Goal: Use online tool/utility: Utilize a website feature to perform a specific function

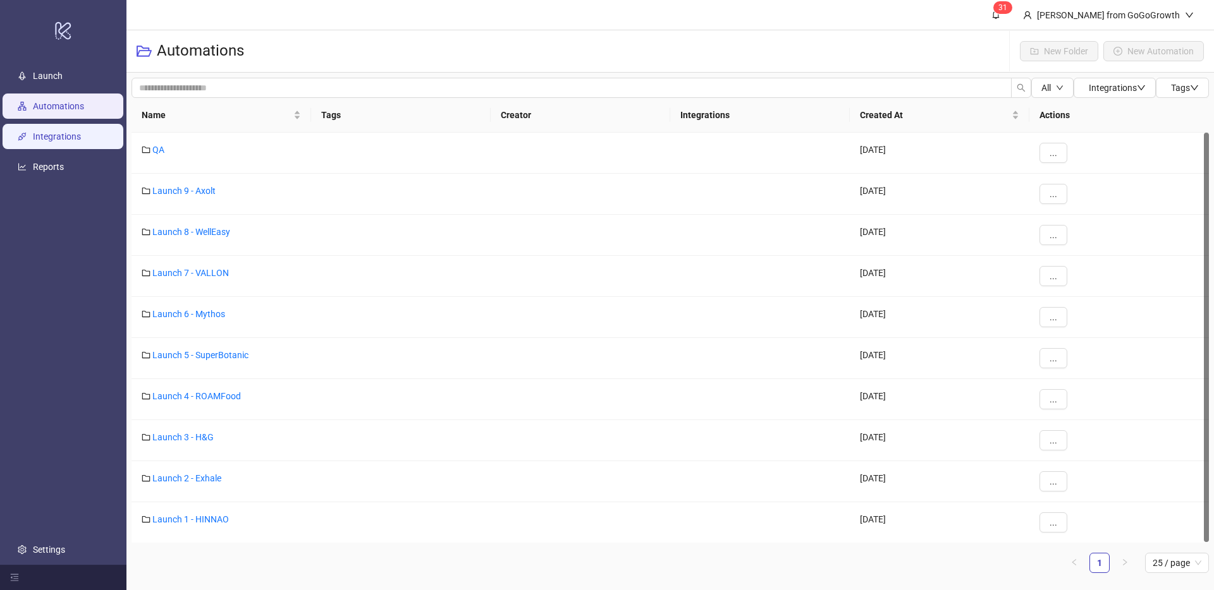
click at [51, 138] on link "Integrations" at bounding box center [57, 136] width 48 height 10
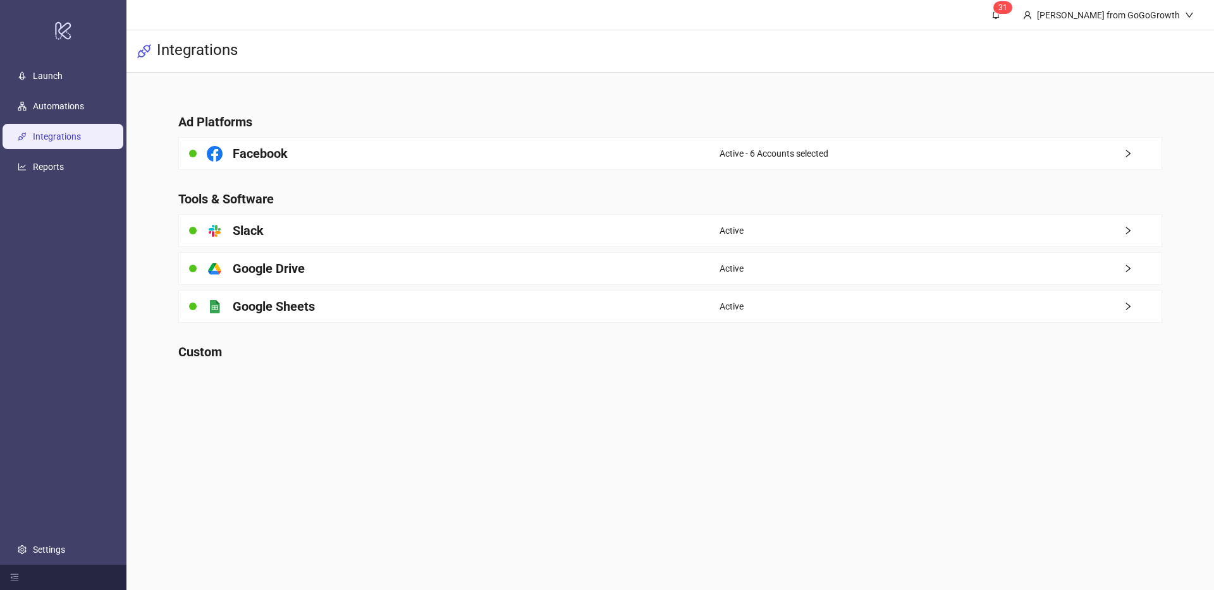
click at [420, 166] on div "Facebook" at bounding box center [449, 154] width 541 height 32
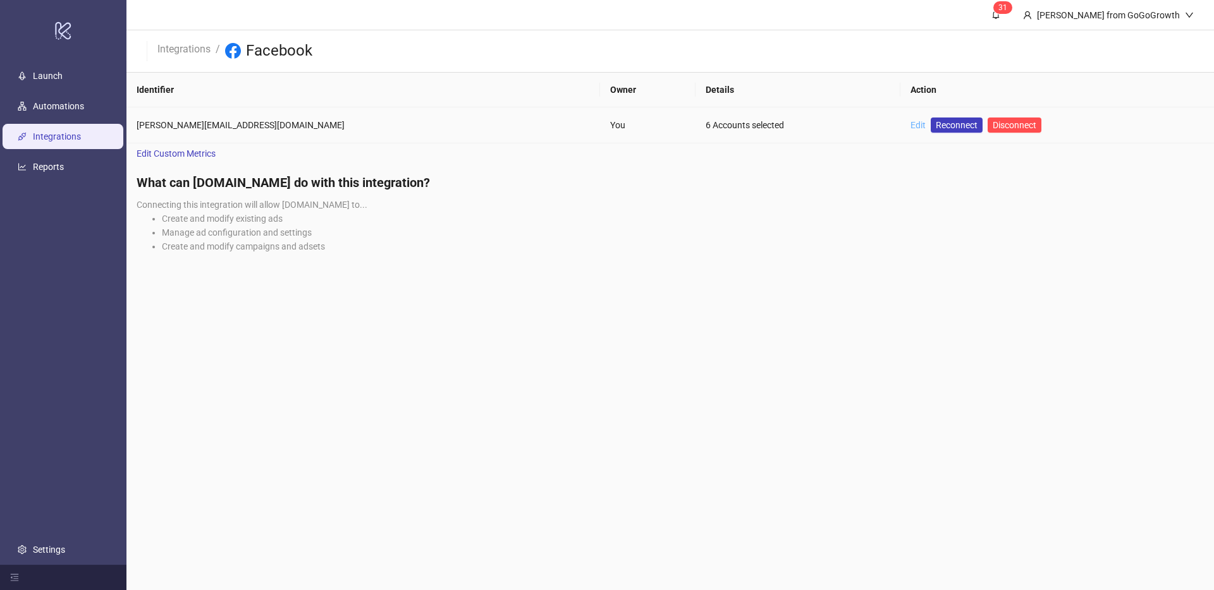
click at [910, 129] on link "Edit" at bounding box center [917, 125] width 15 height 10
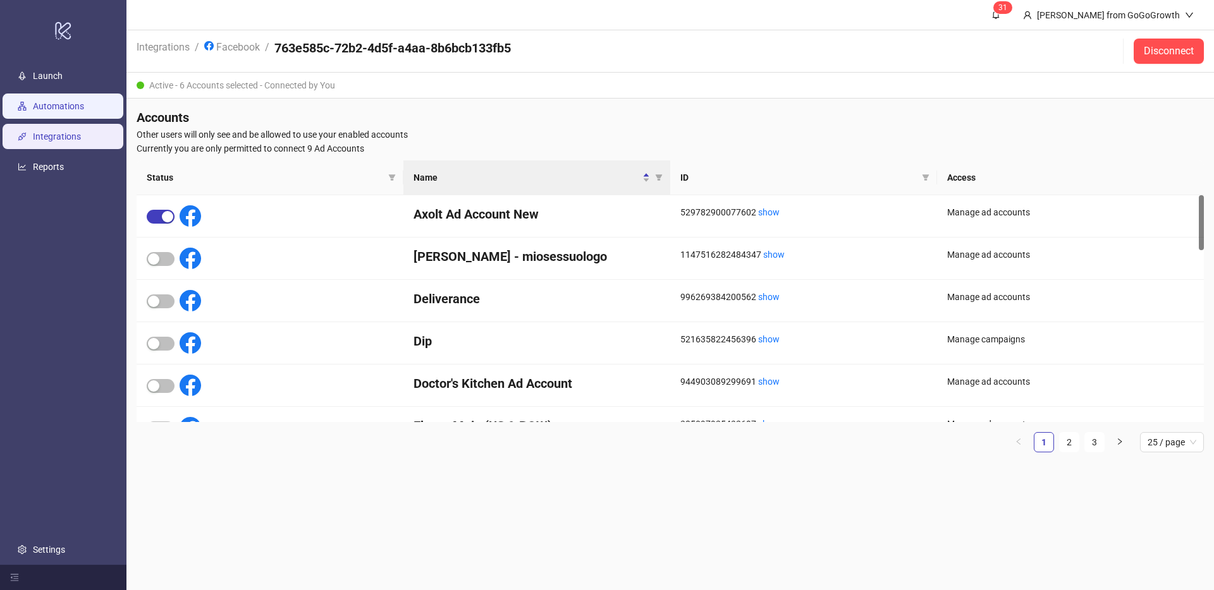
click at [62, 111] on link "Automations" at bounding box center [58, 106] width 51 height 10
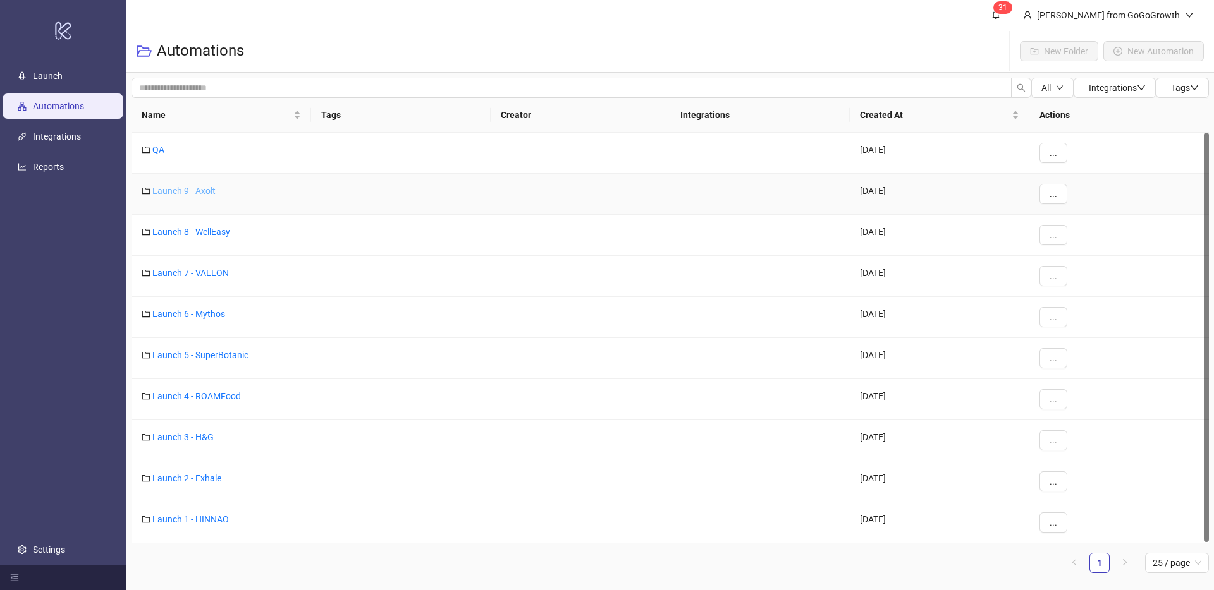
click at [195, 186] on link "Launch 9 - Axolt" at bounding box center [183, 191] width 63 height 10
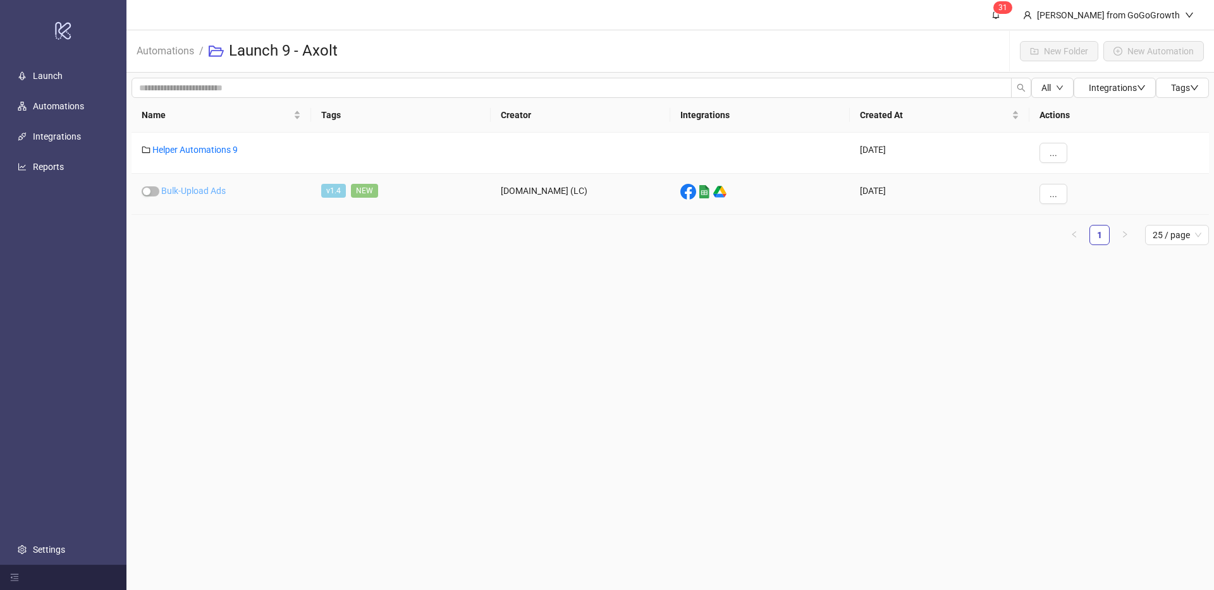
click at [205, 188] on link "Bulk-Upload Ads" at bounding box center [193, 191] width 64 height 10
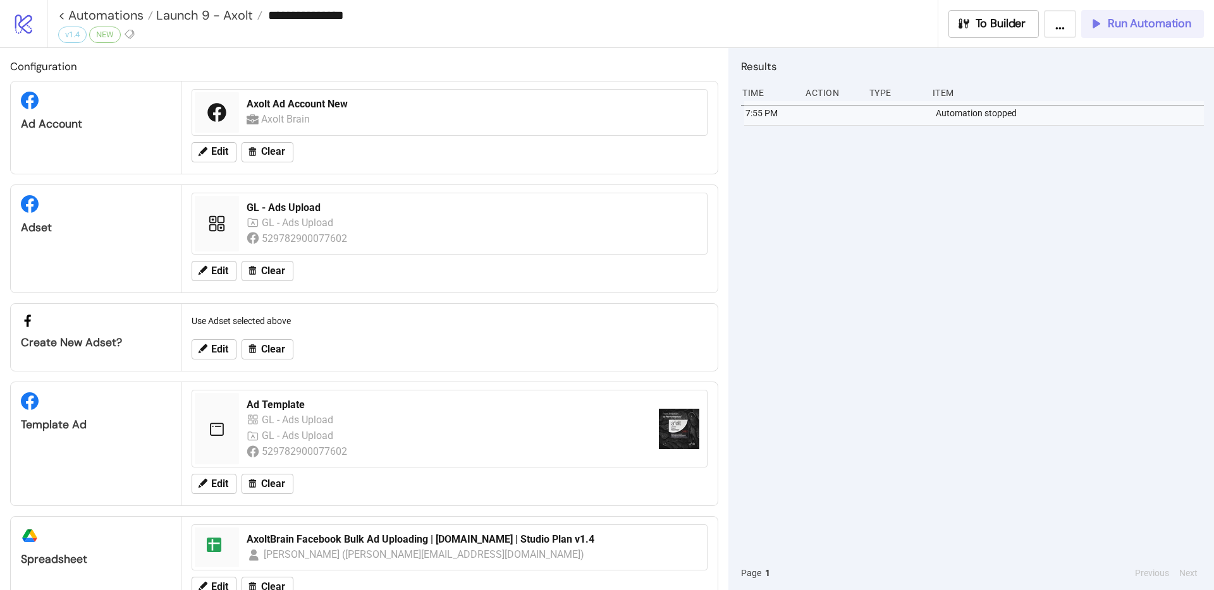
click at [1121, 16] on span "Run Automation" at bounding box center [1149, 23] width 83 height 15
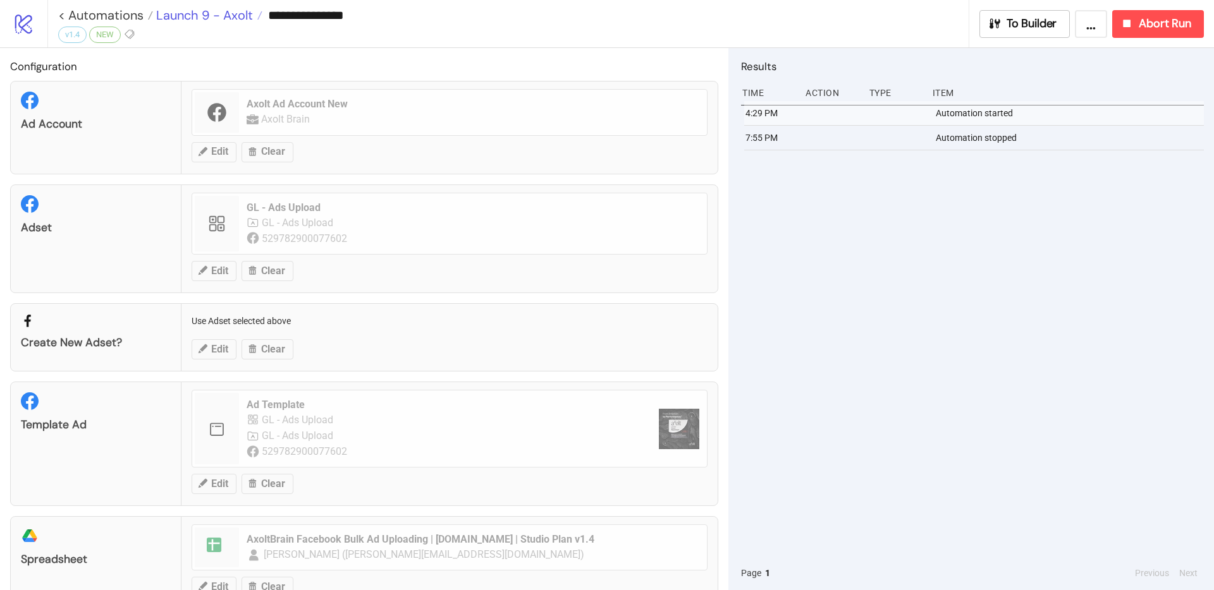
click at [236, 18] on span "Launch 9 - Axolt" at bounding box center [203, 15] width 100 height 16
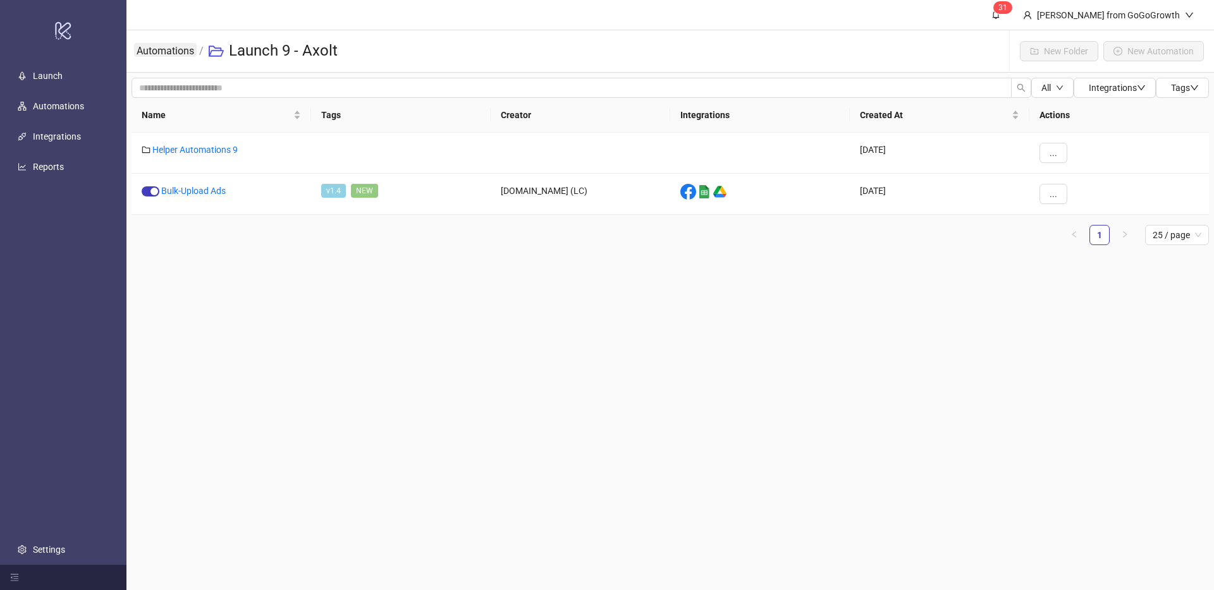
click at [169, 47] on link "Automations" at bounding box center [165, 50] width 63 height 14
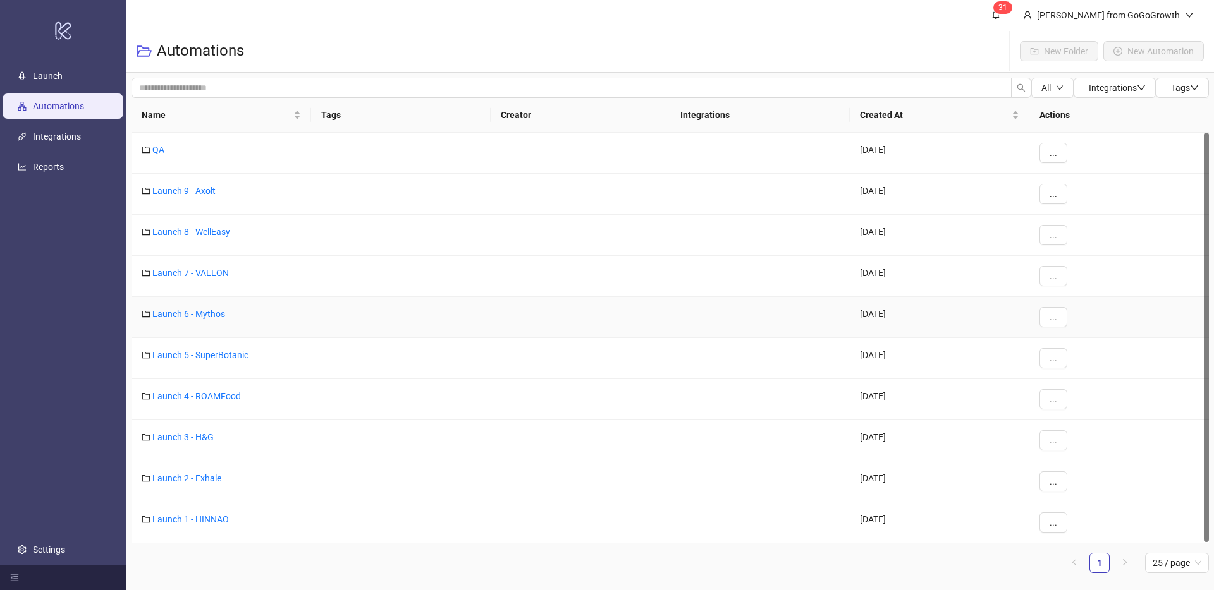
click at [215, 315] on link "Launch 6 - Mythos" at bounding box center [188, 314] width 73 height 10
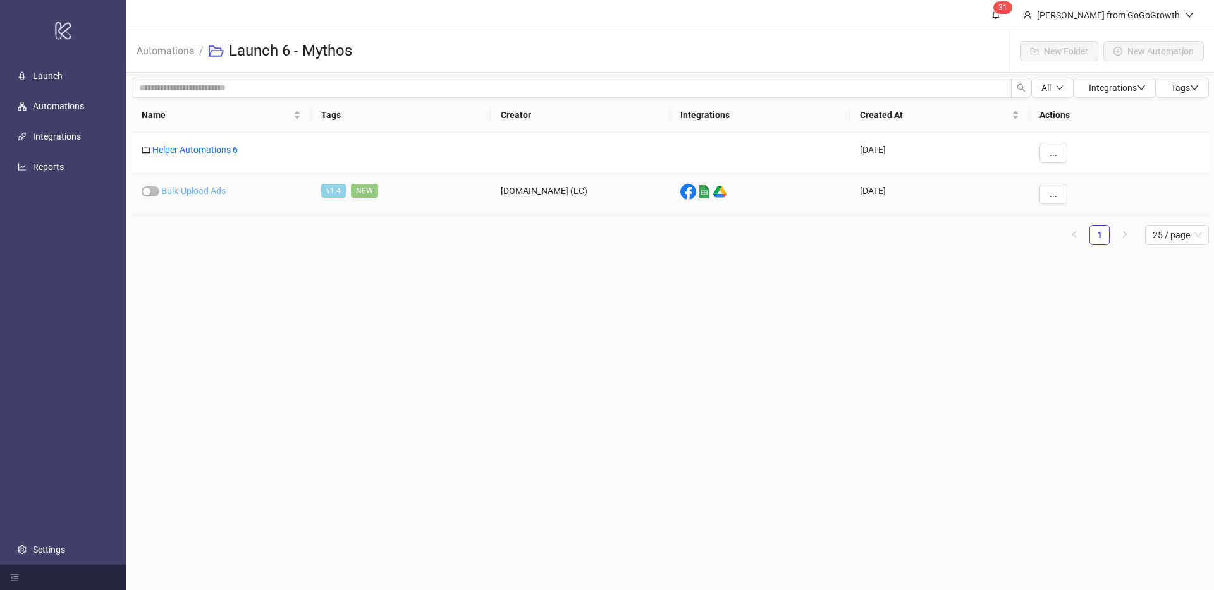
click at [204, 192] on link "Bulk-Upload Ads" at bounding box center [193, 191] width 64 height 10
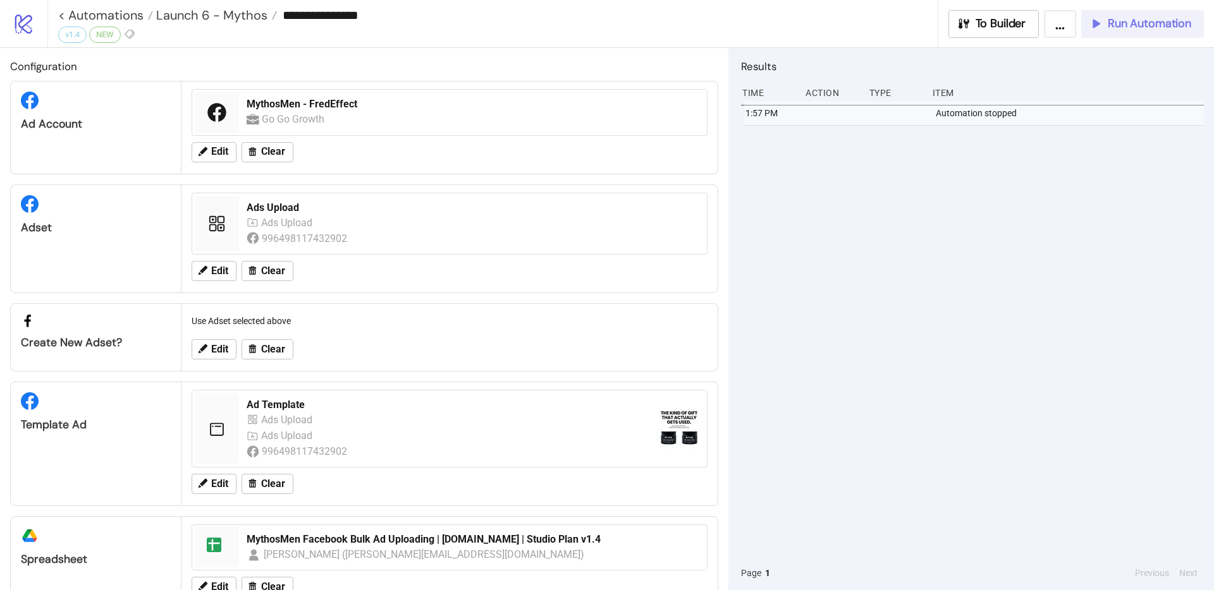
click at [1103, 30] on icon "button" at bounding box center [1096, 23] width 14 height 14
